Goal: Check status: Check status

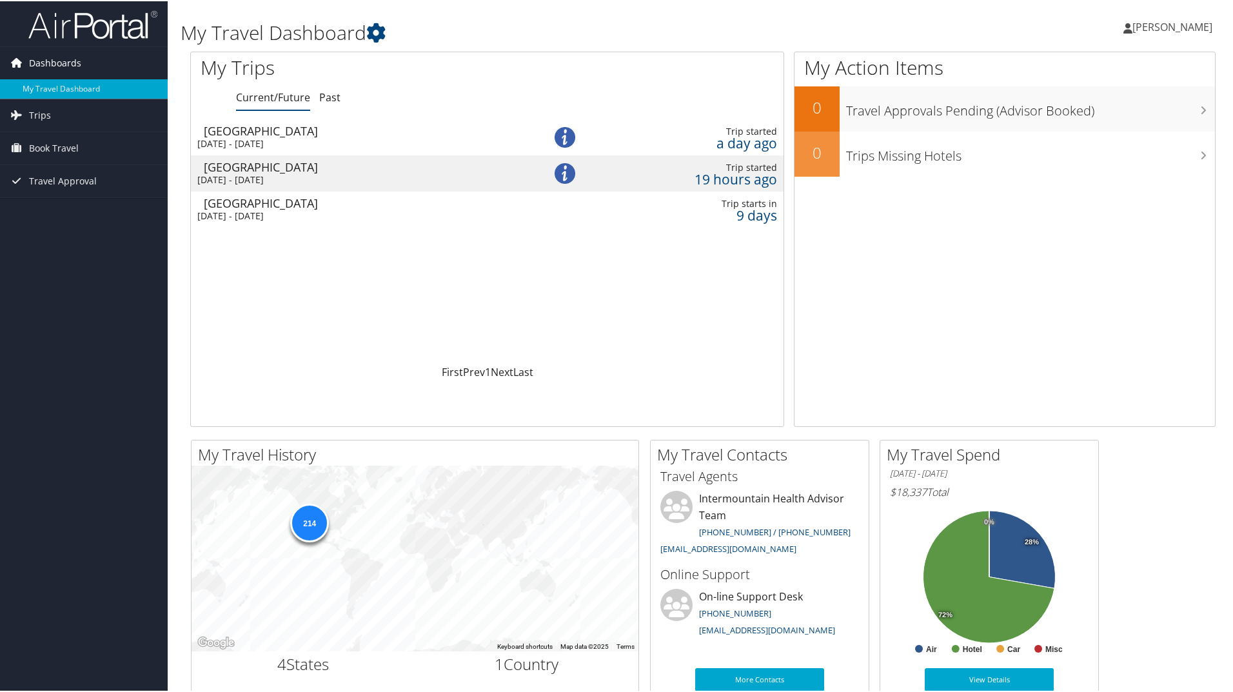
click at [66, 56] on span "Dashboards" at bounding box center [55, 62] width 52 height 32
click at [65, 63] on span "Dashboards" at bounding box center [55, 62] width 52 height 32
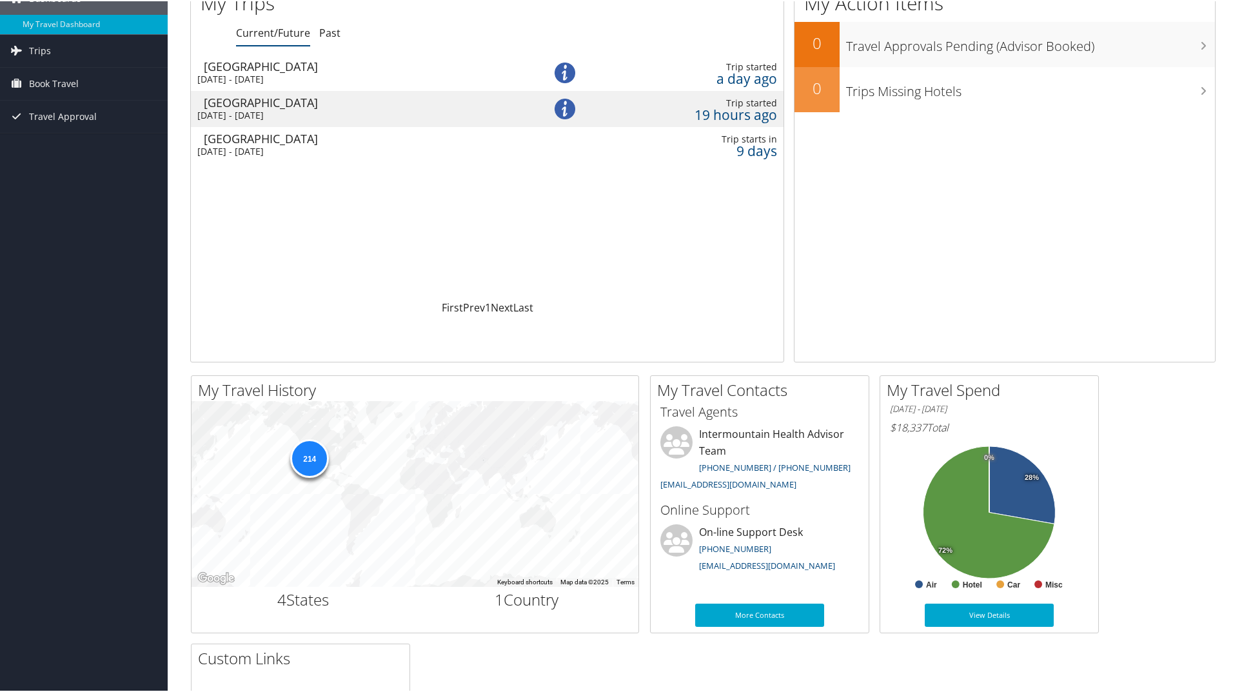
click at [279, 146] on div "Sun 14 Sep 2025 - Sun 21 Sep 2025" at bounding box center [356, 150] width 319 height 12
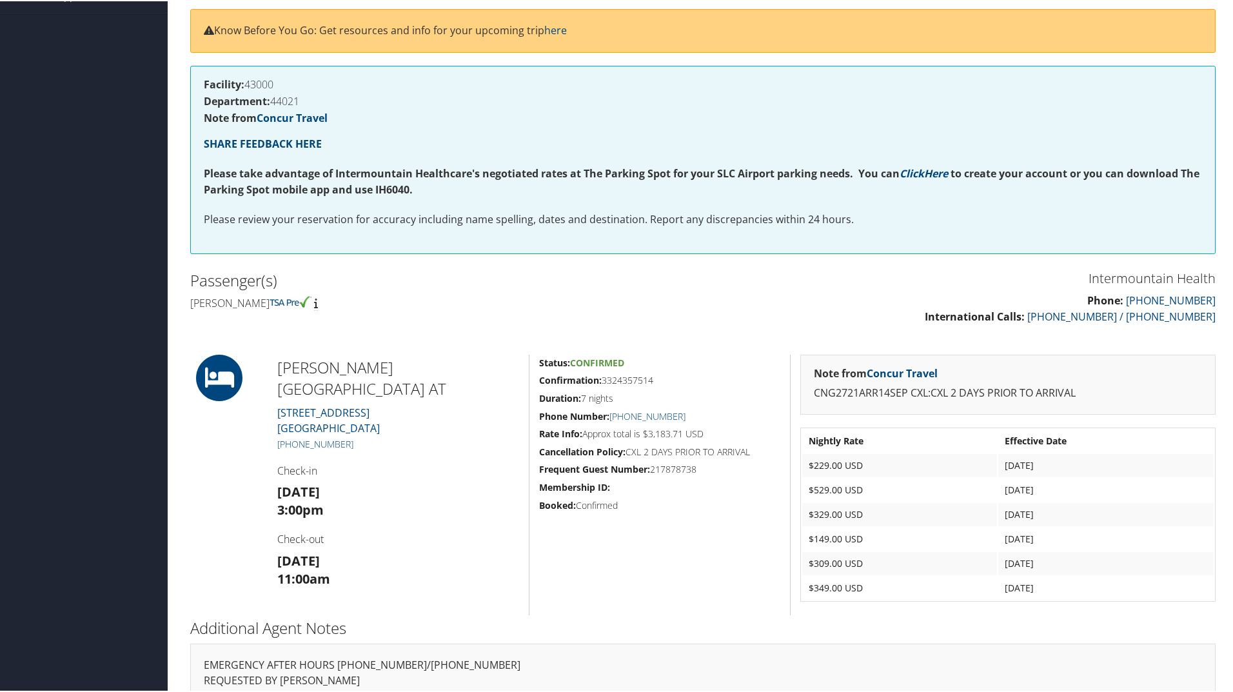
scroll to position [194, 0]
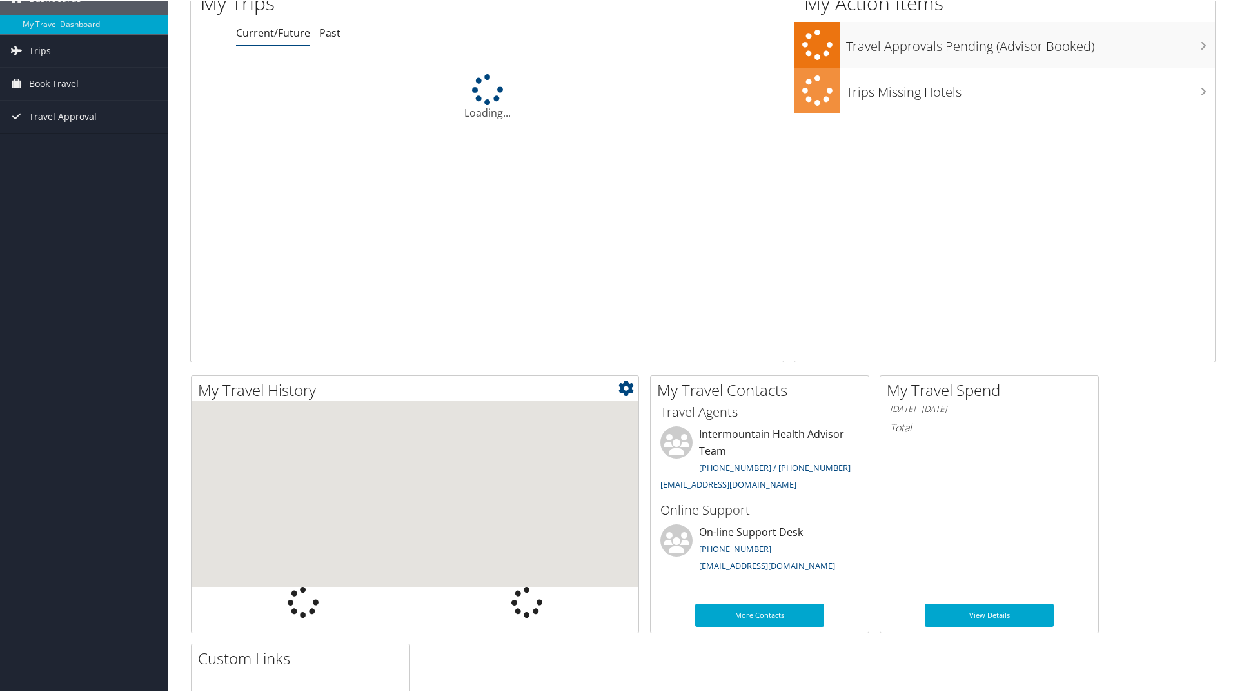
scroll to position [65, 0]
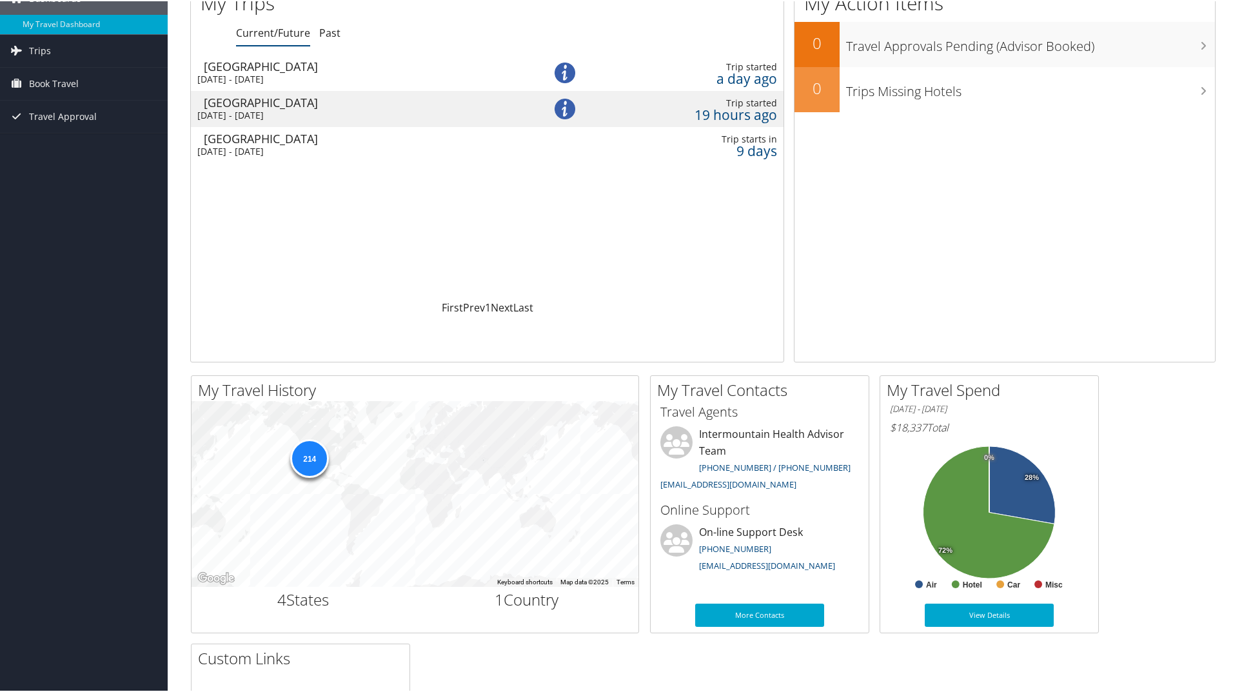
drag, startPoint x: 312, startPoint y: 115, endPoint x: 335, endPoint y: 126, distance: 26.3
click at [310, 115] on div "[DATE] - [DATE]" at bounding box center [356, 114] width 319 height 12
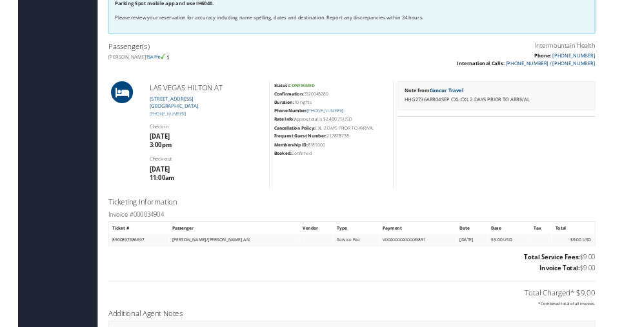
scroll to position [368, 0]
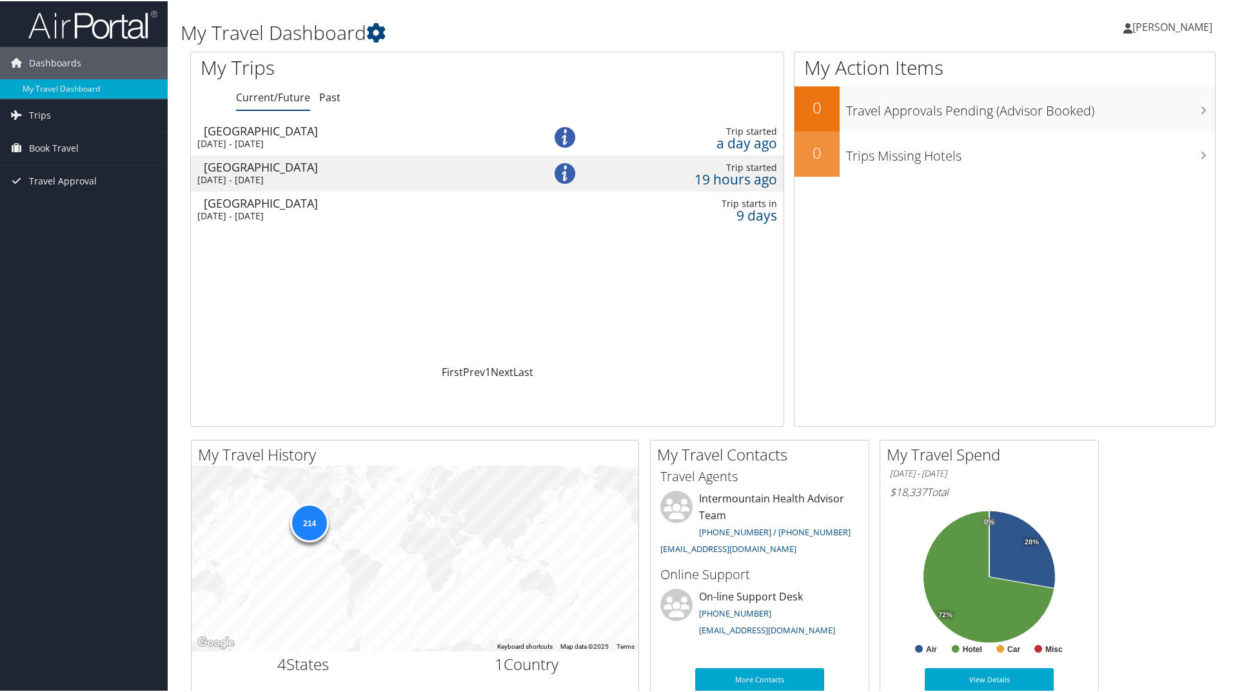
click at [340, 140] on div "[DATE] - [DATE]" at bounding box center [356, 143] width 319 height 12
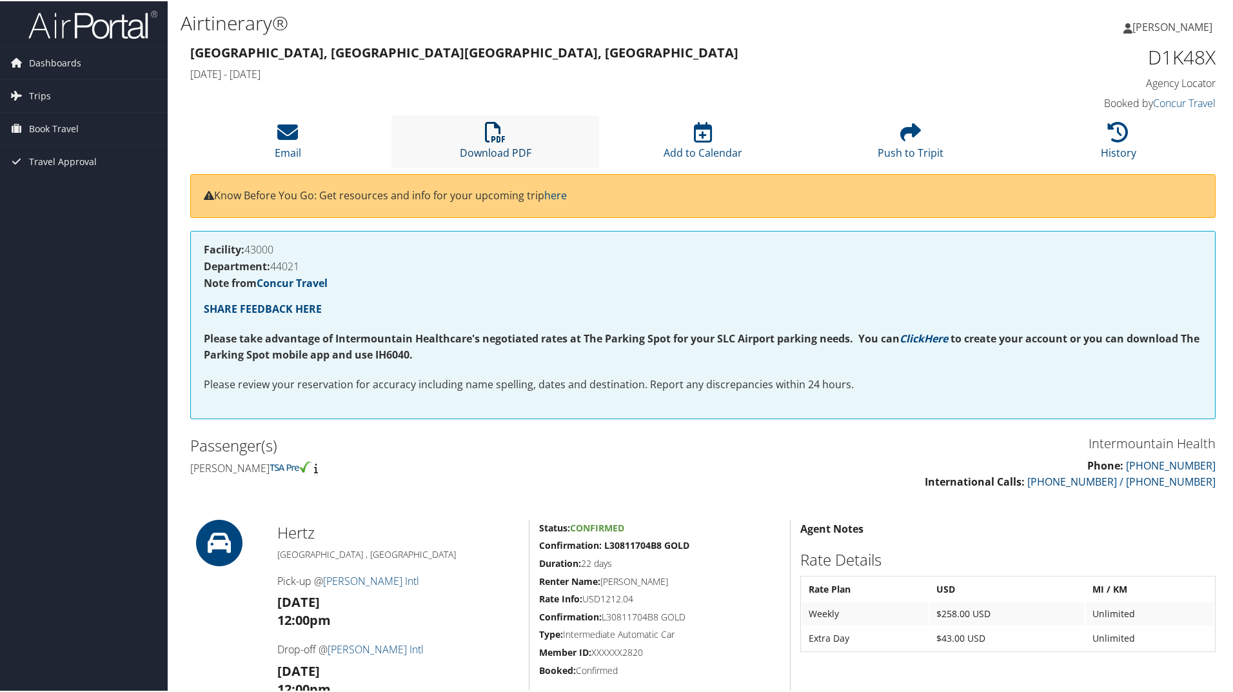
click at [502, 141] on icon at bounding box center [495, 131] width 21 height 21
click at [38, 62] on span "Dashboards" at bounding box center [55, 62] width 52 height 32
click at [66, 86] on link "My Travel Dashboard" at bounding box center [84, 87] width 168 height 19
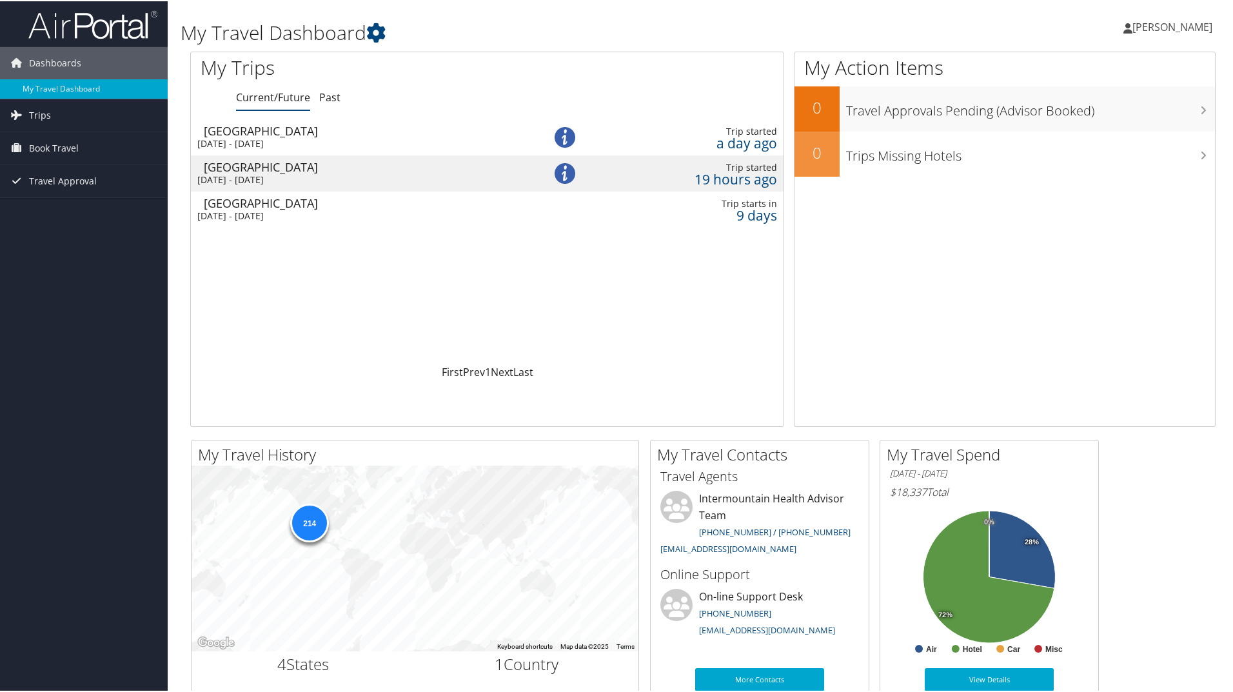
click at [297, 141] on div "Thu 4 Sep 2025 - Fri 26 Sep 2025" at bounding box center [356, 143] width 319 height 12
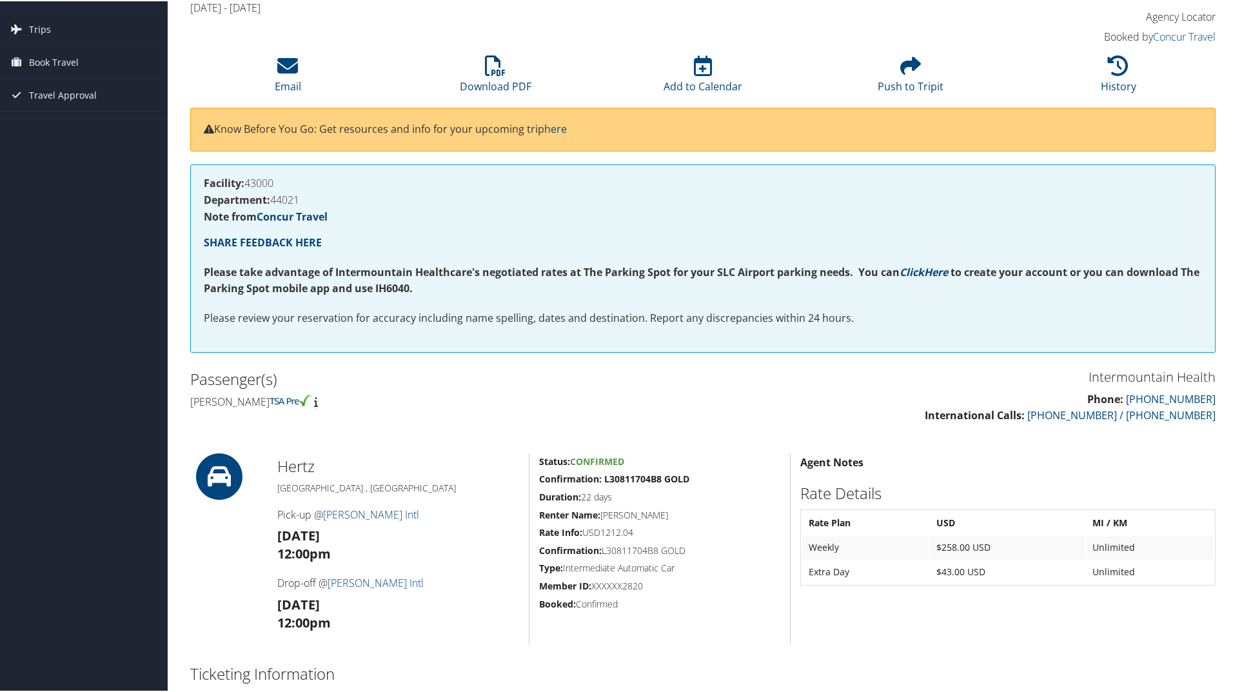
scroll to position [12, 0]
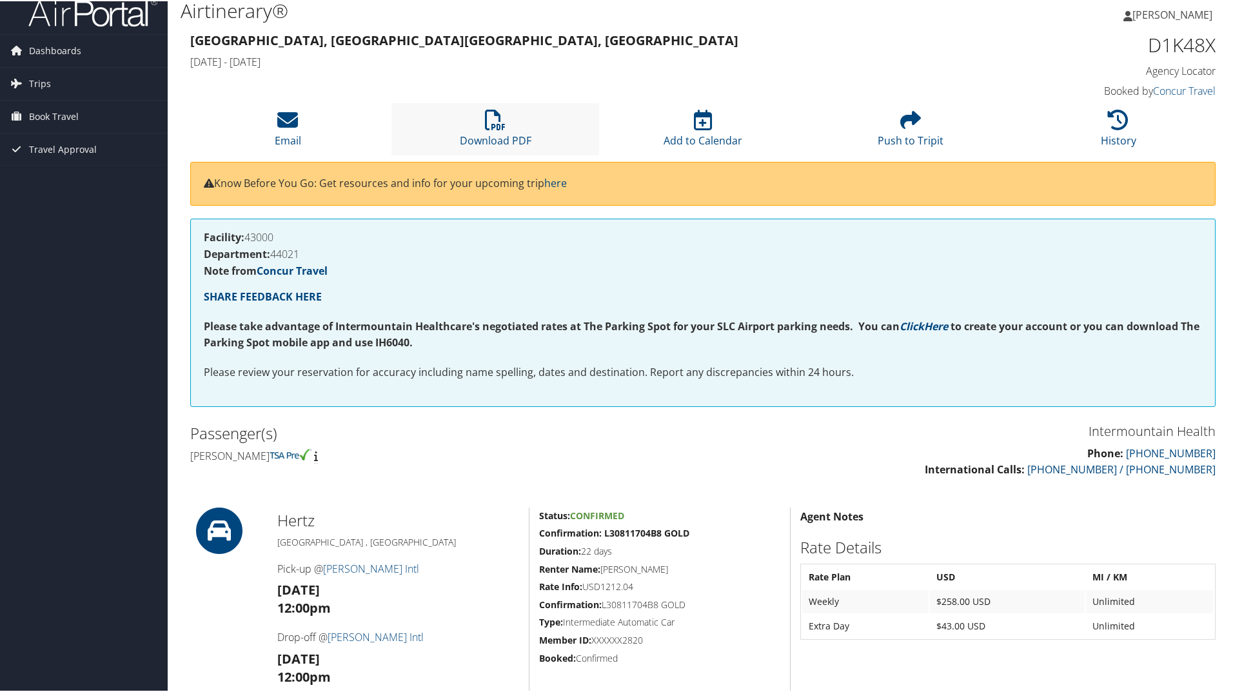
click at [504, 132] on li "Download PDF" at bounding box center [496, 128] width 208 height 52
click at [57, 50] on span "Dashboards" at bounding box center [55, 50] width 52 height 32
click at [52, 48] on span "Dashboards" at bounding box center [55, 50] width 52 height 32
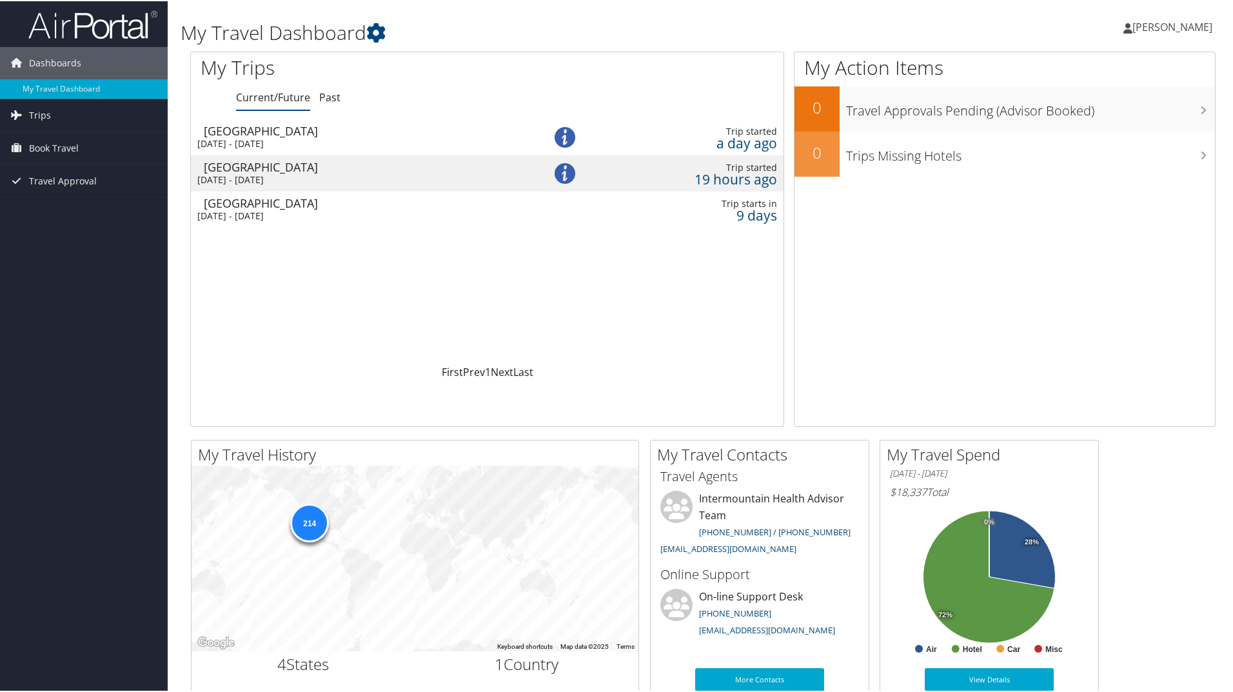
click at [272, 139] on div "[DATE] - [DATE]" at bounding box center [356, 143] width 319 height 12
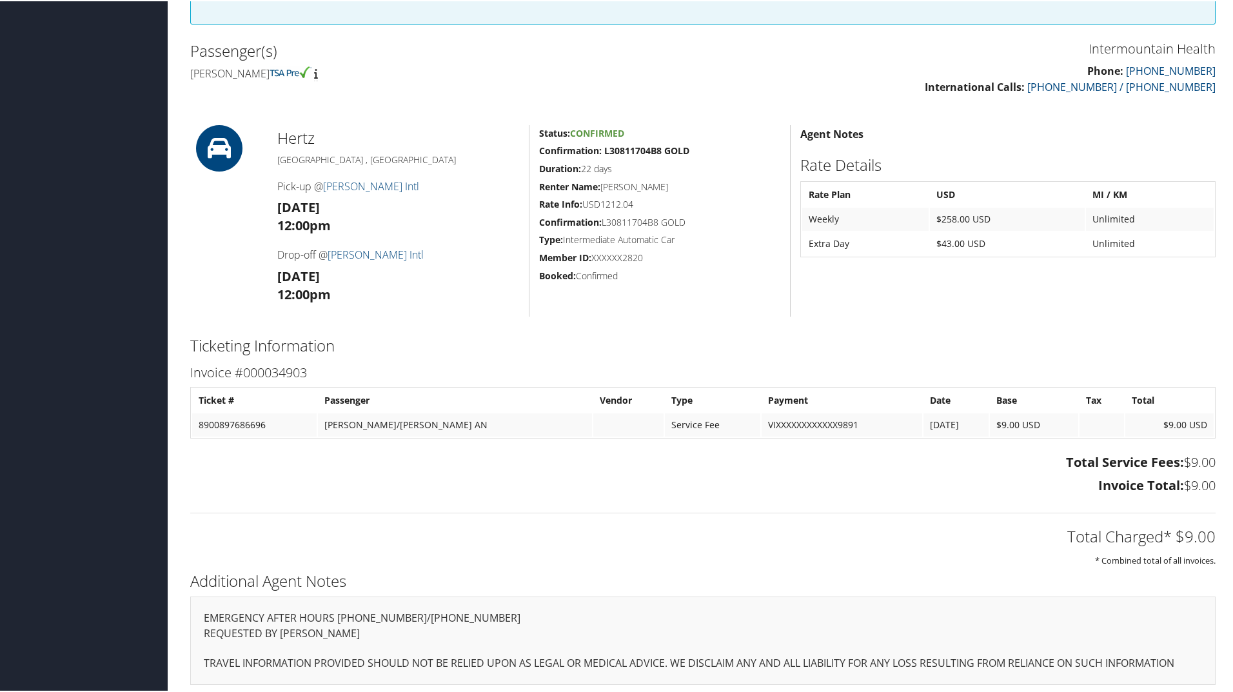
scroll to position [399, 0]
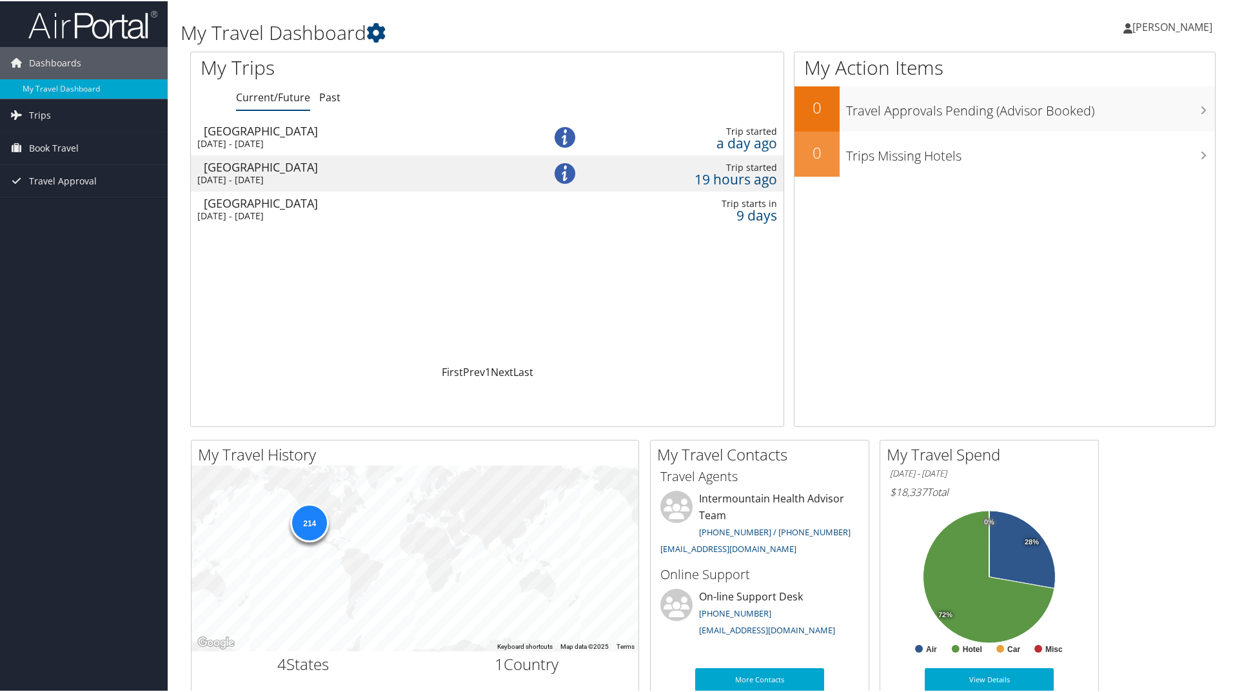
click at [371, 174] on div "[DATE] - [DATE]" at bounding box center [356, 179] width 319 height 12
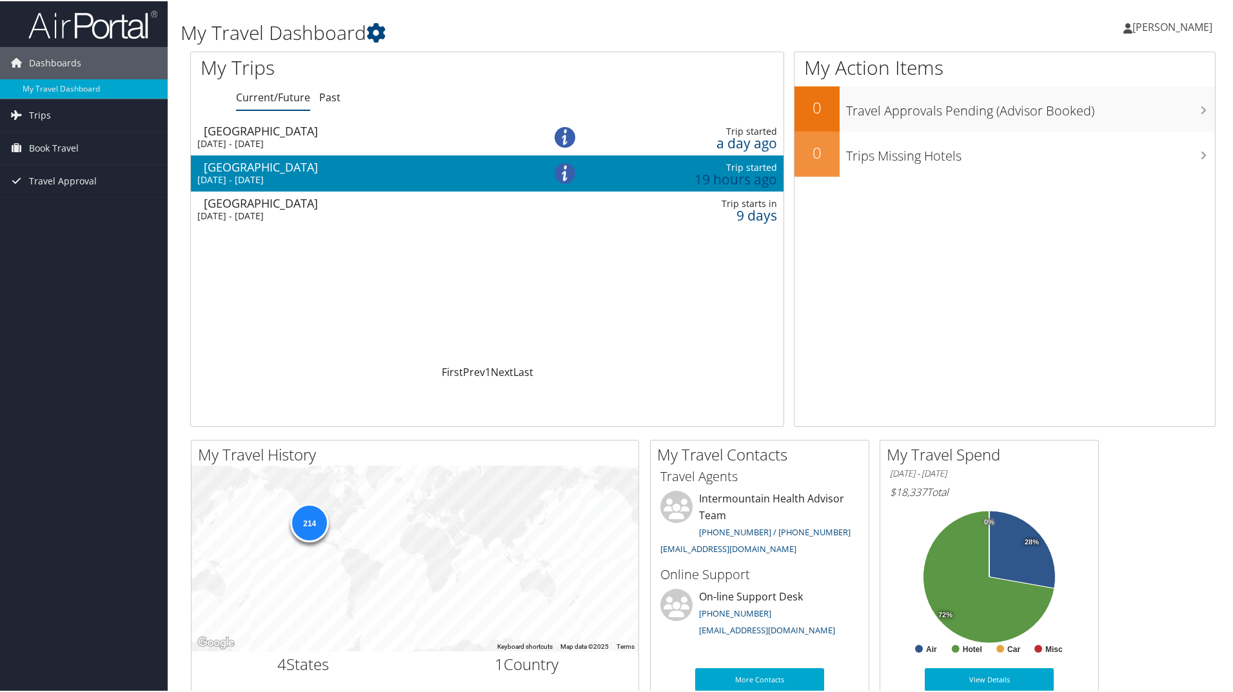
click at [371, 174] on div "[DATE] - [DATE]" at bounding box center [356, 179] width 319 height 12
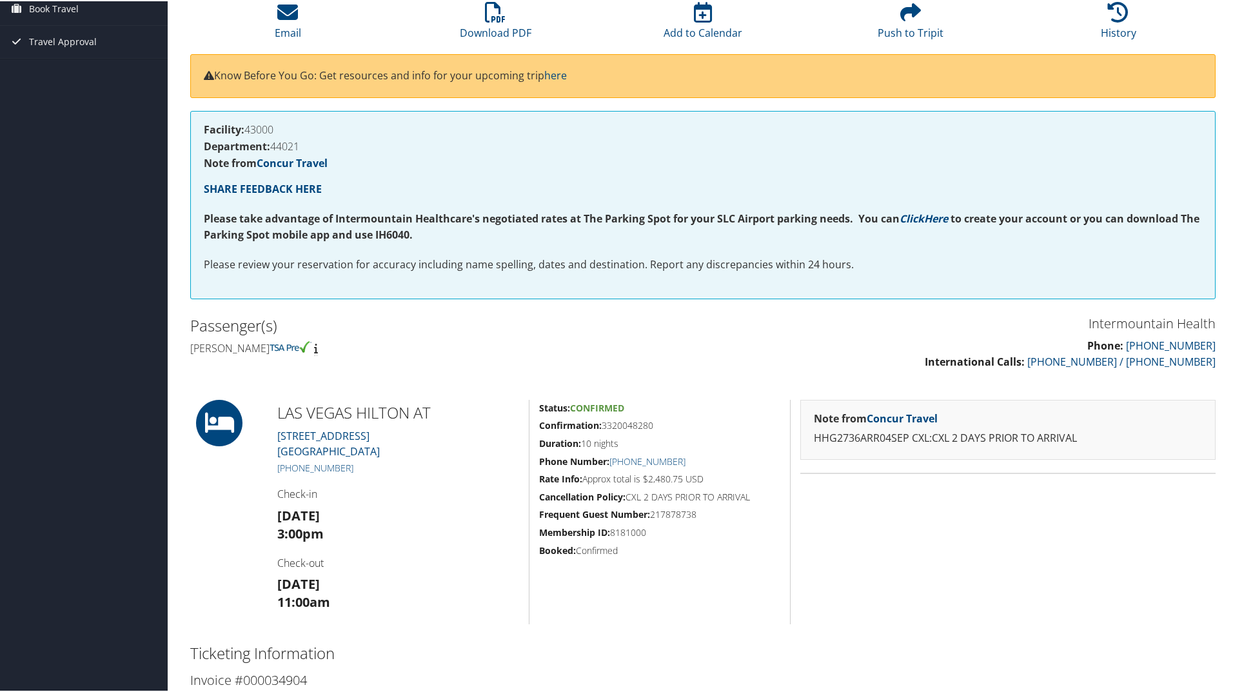
scroll to position [258, 0]
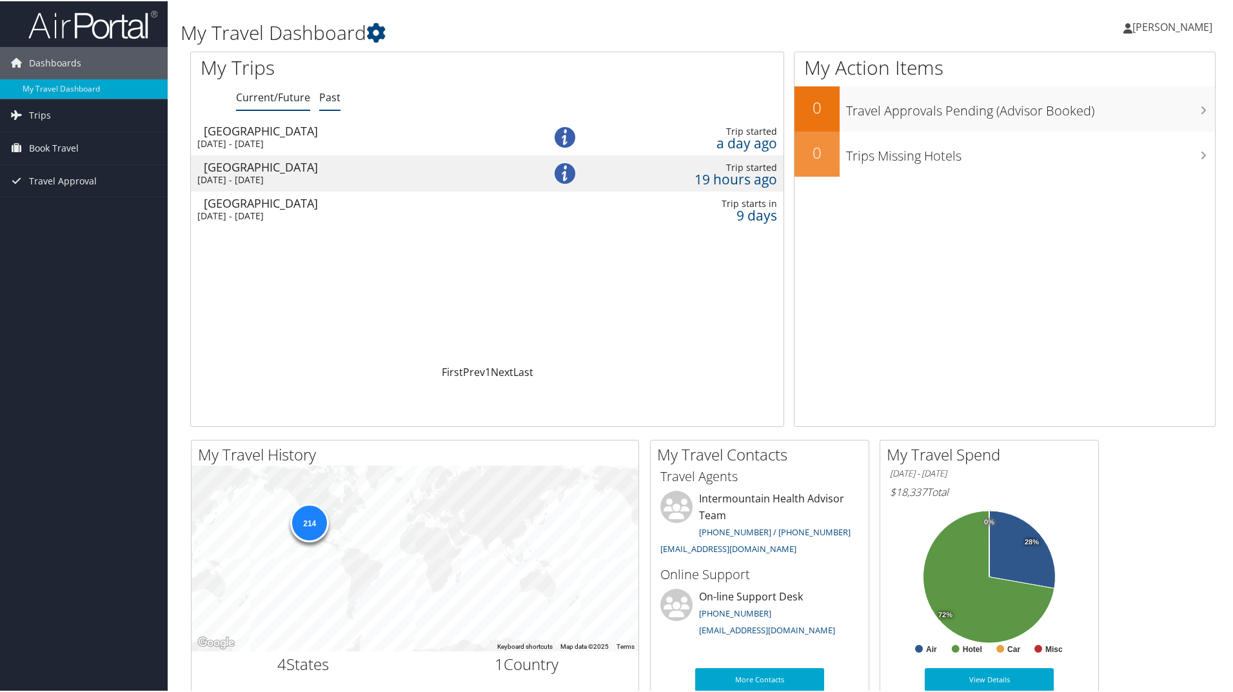
click at [332, 100] on link "Past" at bounding box center [329, 96] width 21 height 14
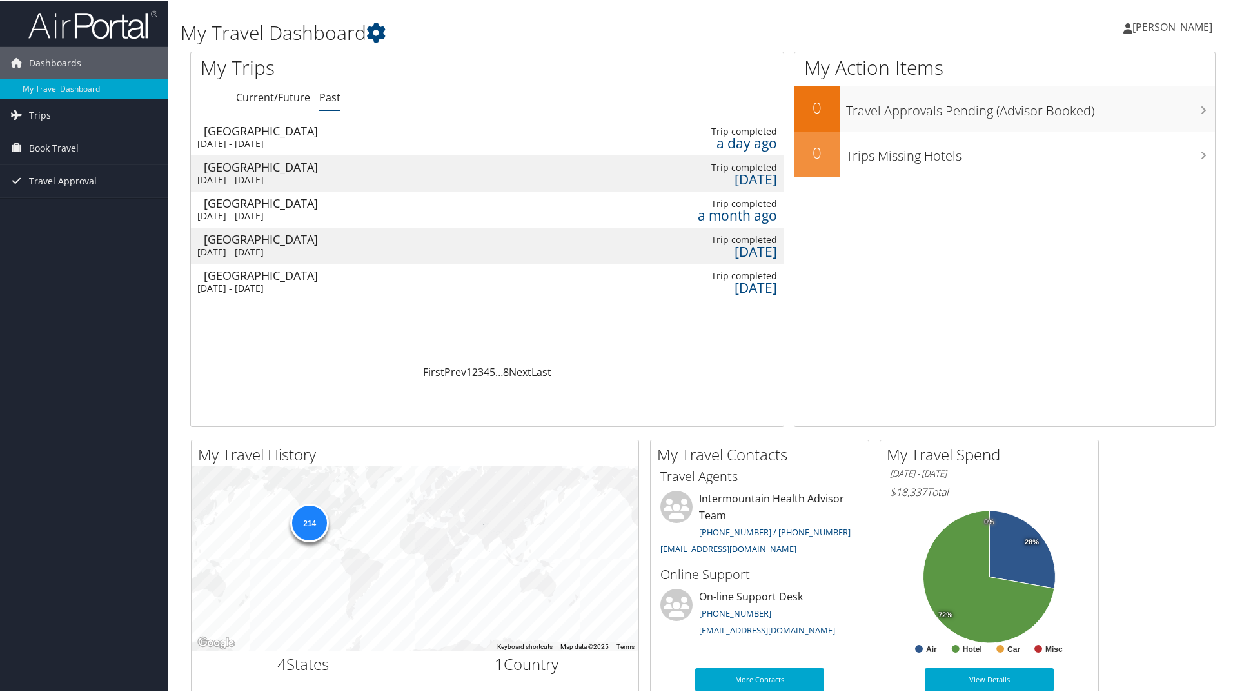
click at [240, 127] on div "[GEOGRAPHIC_DATA]" at bounding box center [363, 130] width 319 height 12
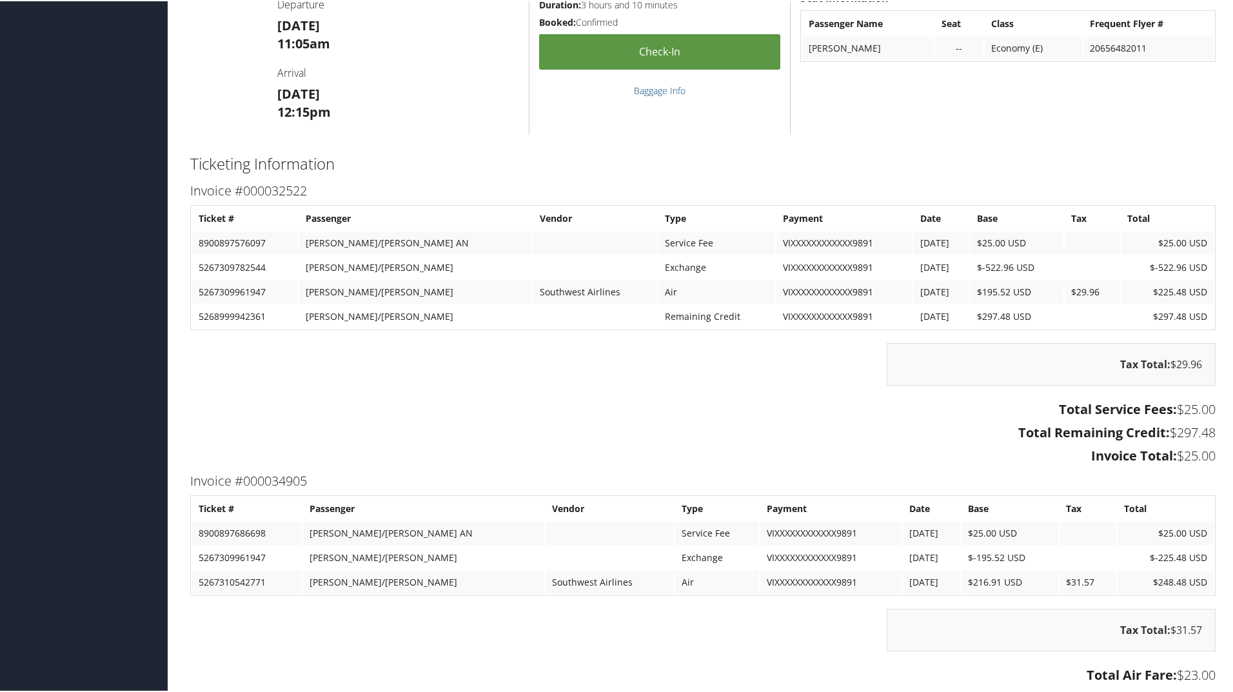
scroll to position [443, 0]
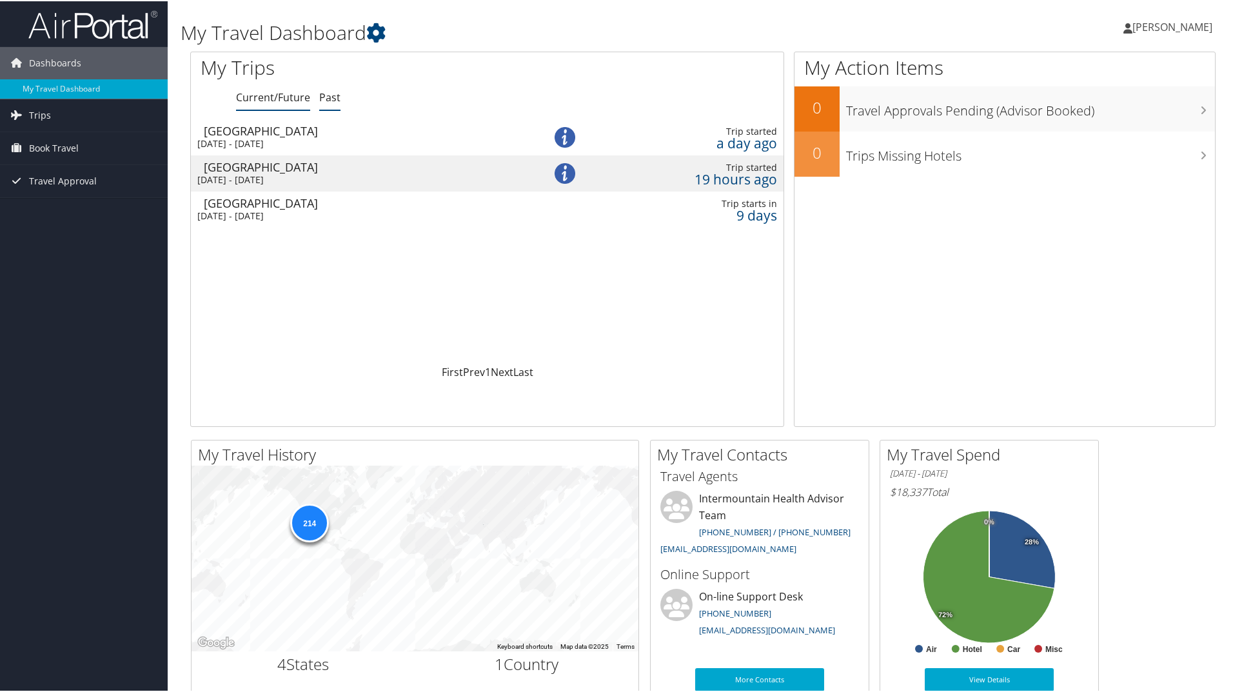
click at [321, 93] on link "Past" at bounding box center [329, 96] width 21 height 14
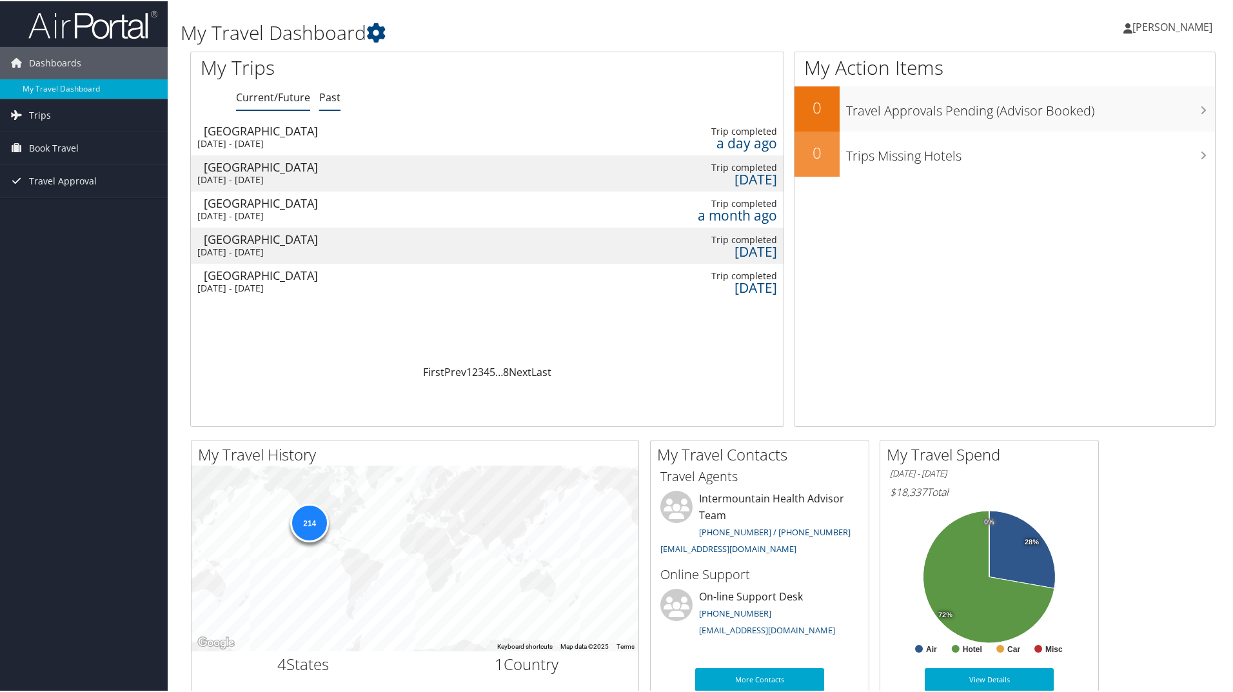
click at [283, 99] on link "Current/Future" at bounding box center [273, 96] width 74 height 14
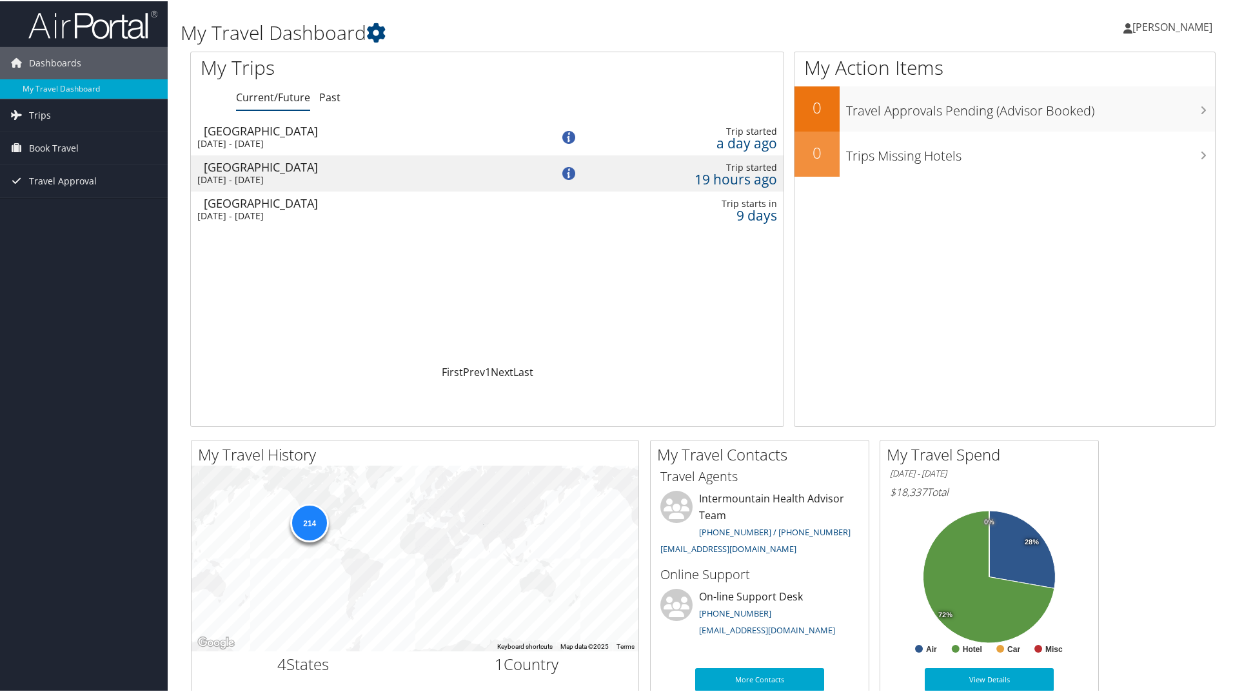
click at [275, 173] on div "[DATE] - [DATE]" at bounding box center [360, 179] width 326 height 12
click at [43, 117] on span "Trips" at bounding box center [40, 114] width 22 height 32
